Goal: Find specific page/section: Find specific page/section

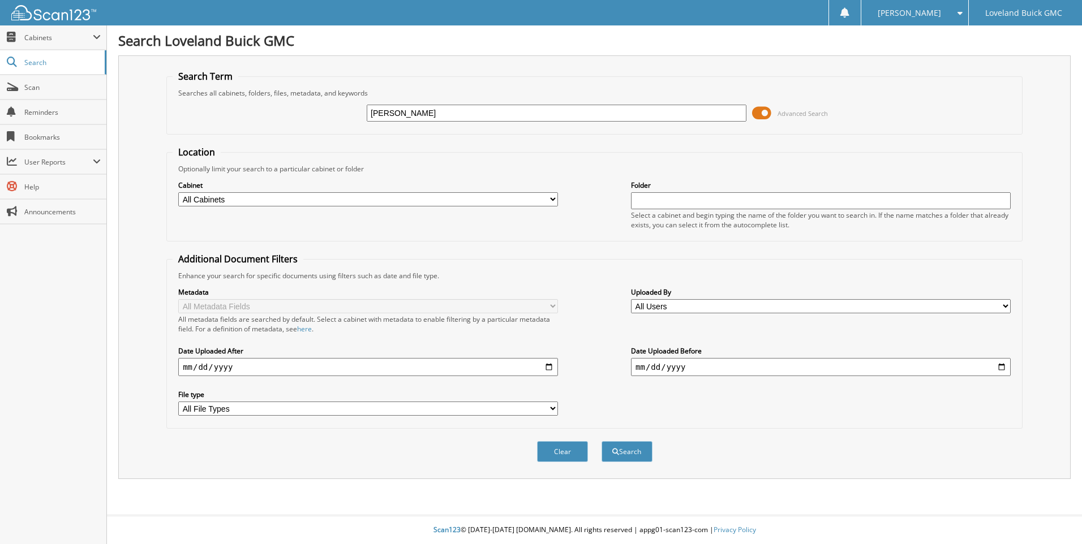
type input "[PERSON_NAME]"
click at [601, 441] on button "Search" at bounding box center [626, 451] width 51 height 21
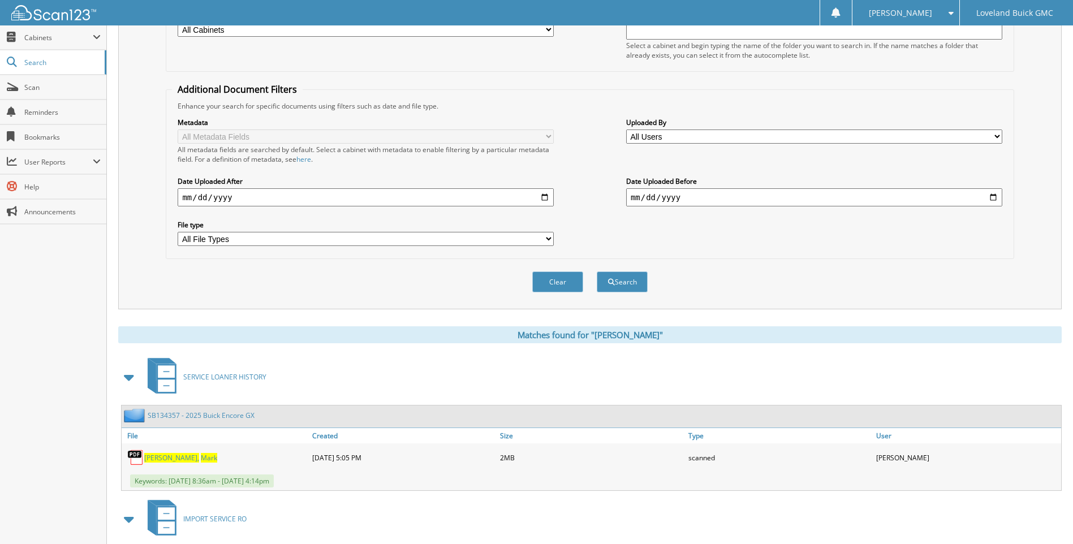
scroll to position [283, 0]
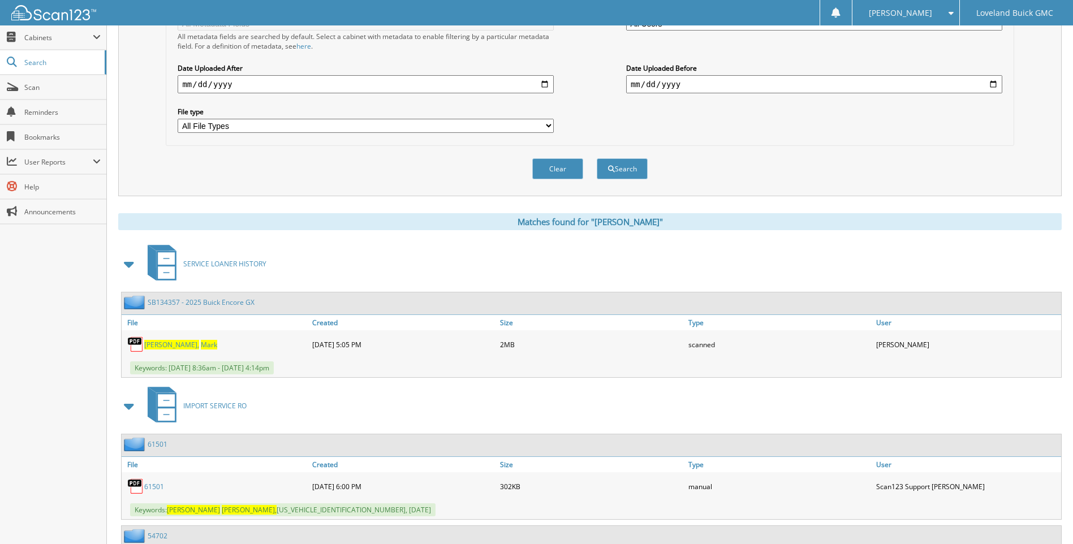
click at [201, 344] on span "Mark" at bounding box center [209, 345] width 16 height 10
click at [38, 97] on link "Scan" at bounding box center [53, 87] width 106 height 24
